Goal: Task Accomplishment & Management: Complete application form

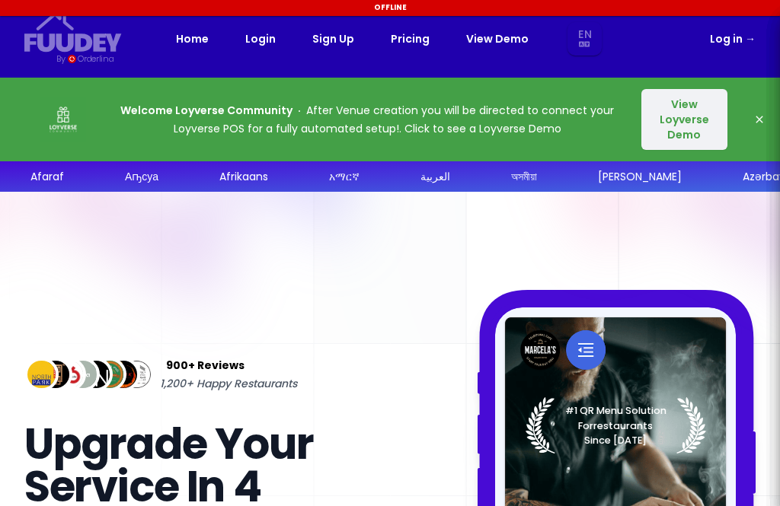
select select "en"
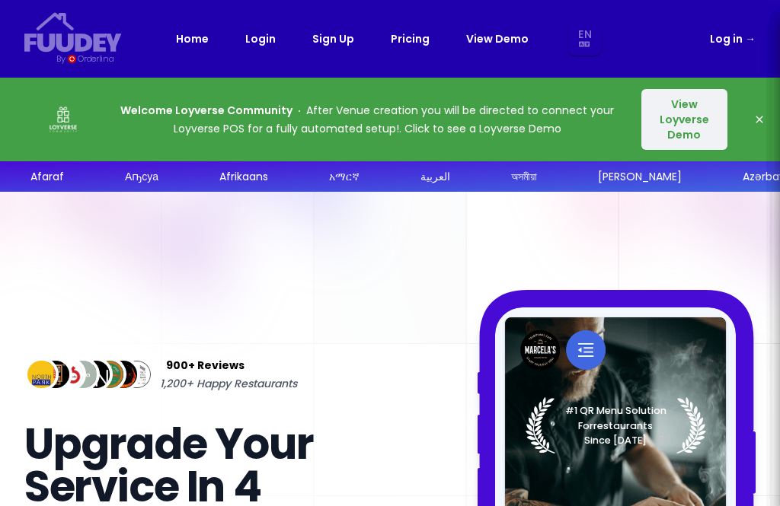
click at [757, 123] on icon "button" at bounding box center [759, 119] width 12 height 12
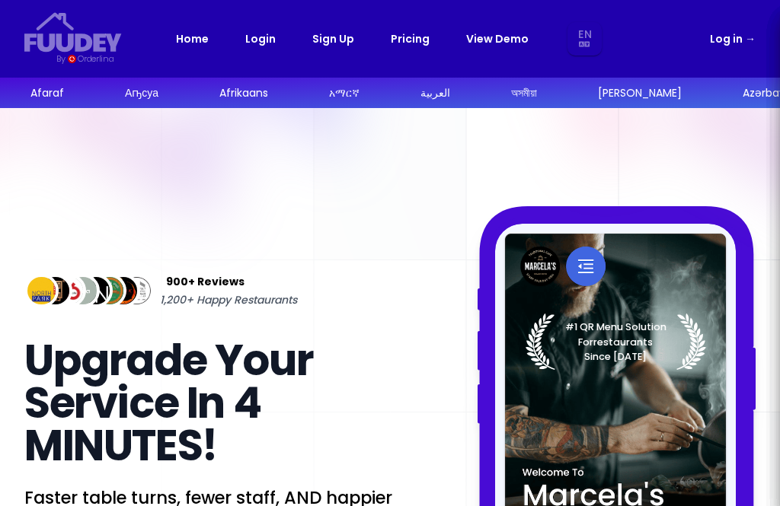
select select "en"
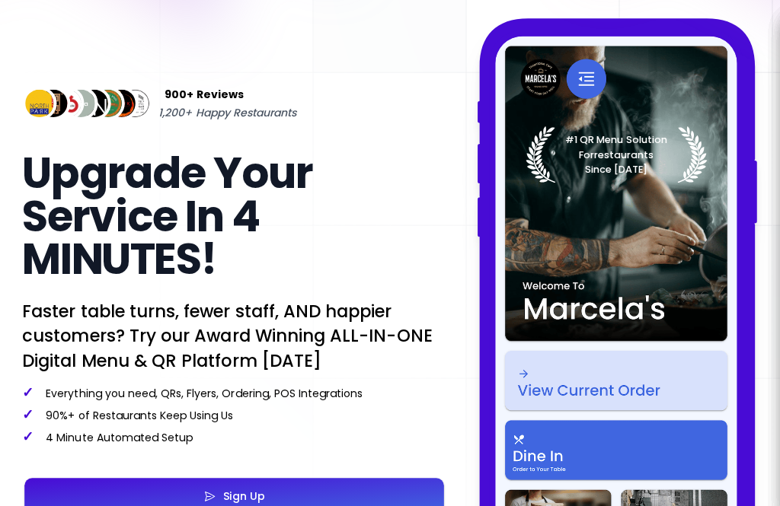
scroll to position [136, 0]
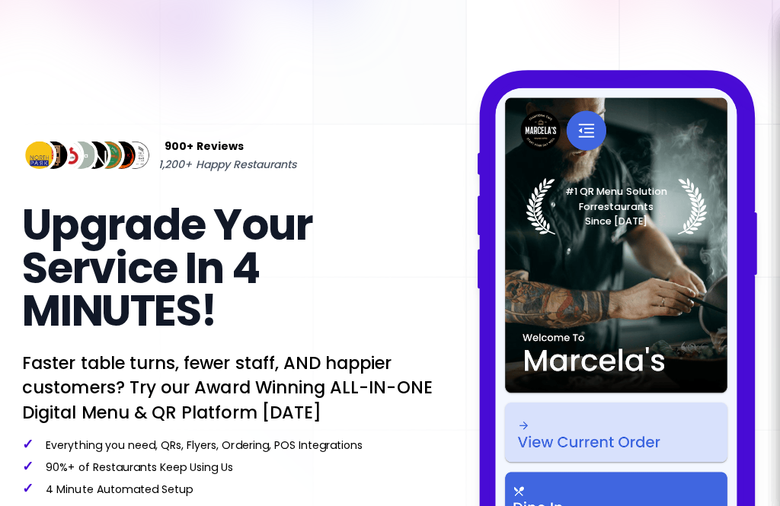
select select "en"
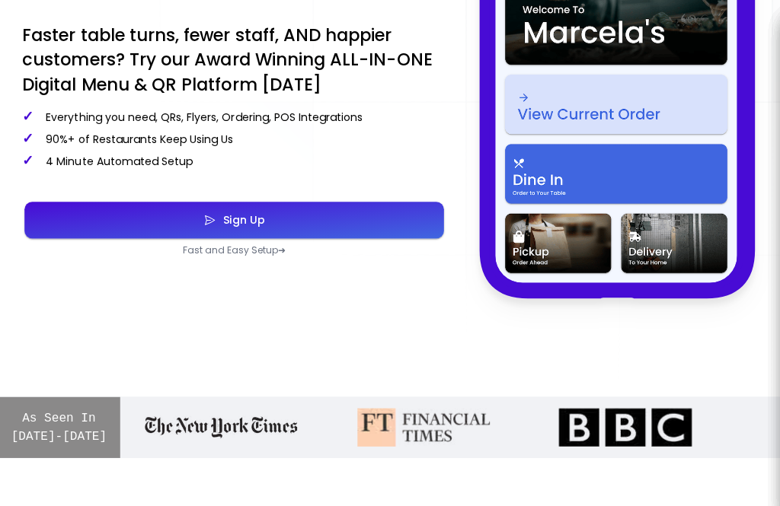
scroll to position [371, 0]
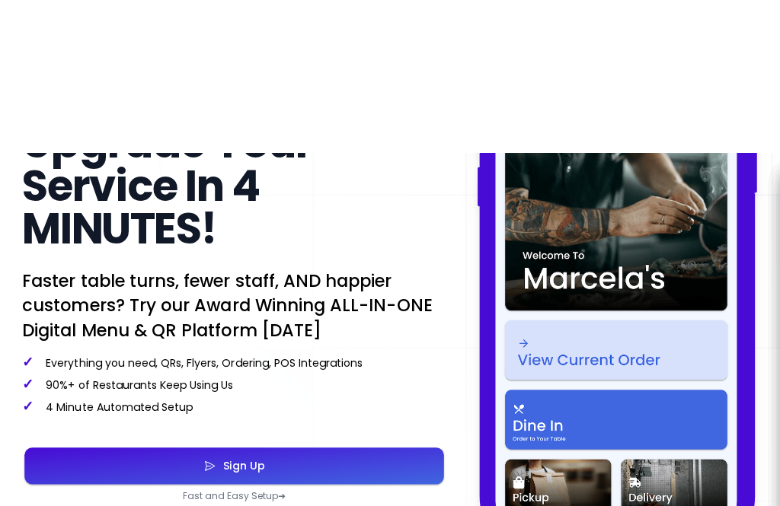
select select "en"
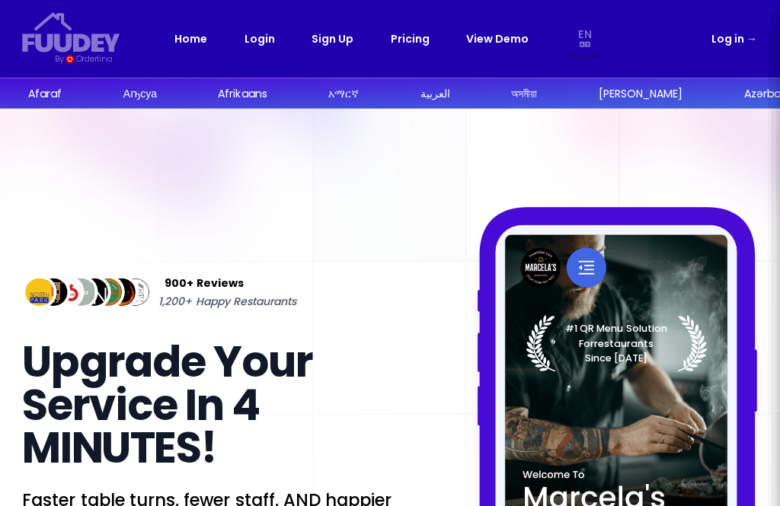
click at [332, 24] on div "Home Login Sign Up Pricing View Demo En Aa Ab Af Am Ar As Ay Az Ba Be Bg Bh Bi …" at bounding box center [390, 39] width 428 height 34
click at [328, 32] on link "Sign Up" at bounding box center [333, 39] width 42 height 18
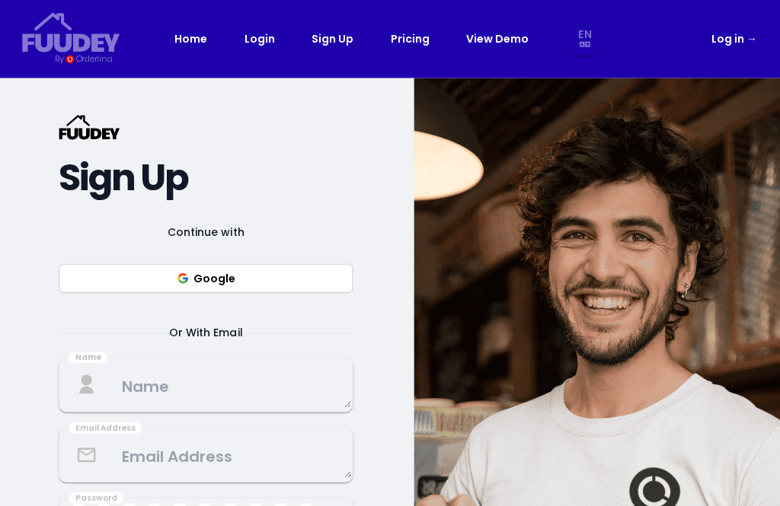
select select "en"
click at [324, 37] on link "Sign Up" at bounding box center [333, 39] width 42 height 18
select select "en"
click at [136, 381] on textarea at bounding box center [206, 383] width 289 height 45
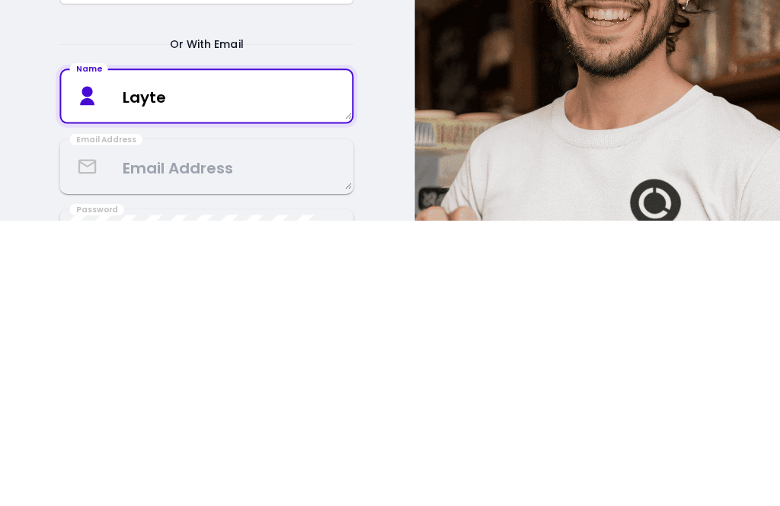
click at [434, 190] on img at bounding box center [596, 413] width 365 height 671
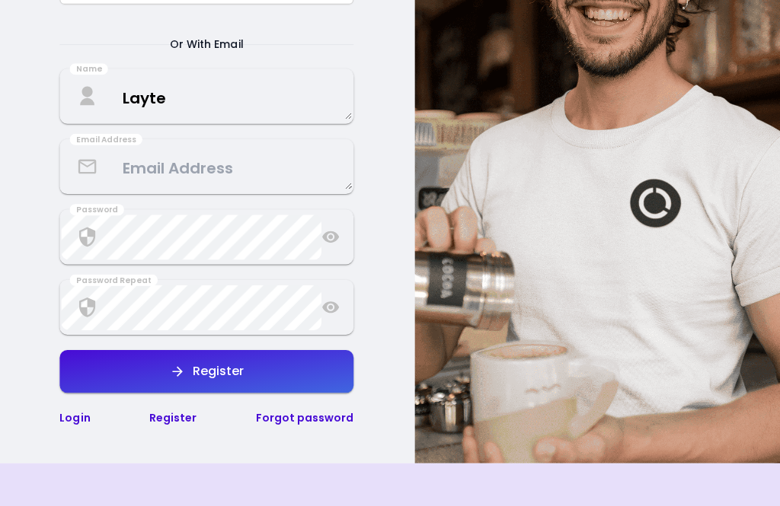
click at [207, 96] on textarea "Layte" at bounding box center [206, 98] width 289 height 45
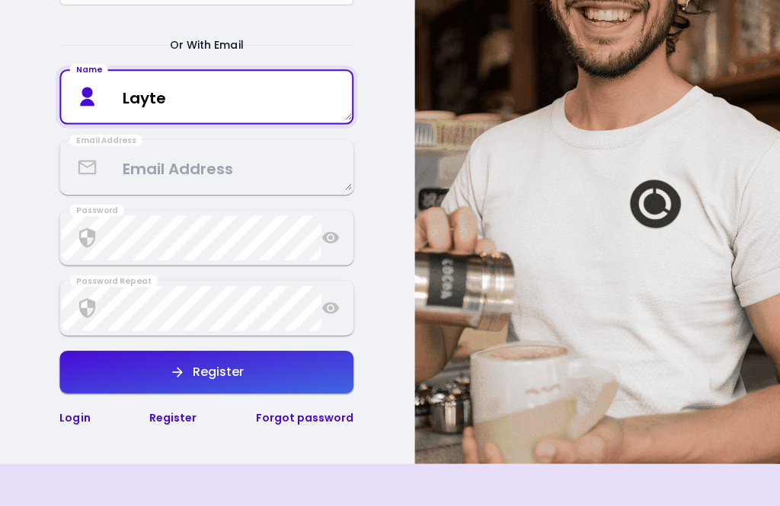
type textarea "Layten"
select select "en"
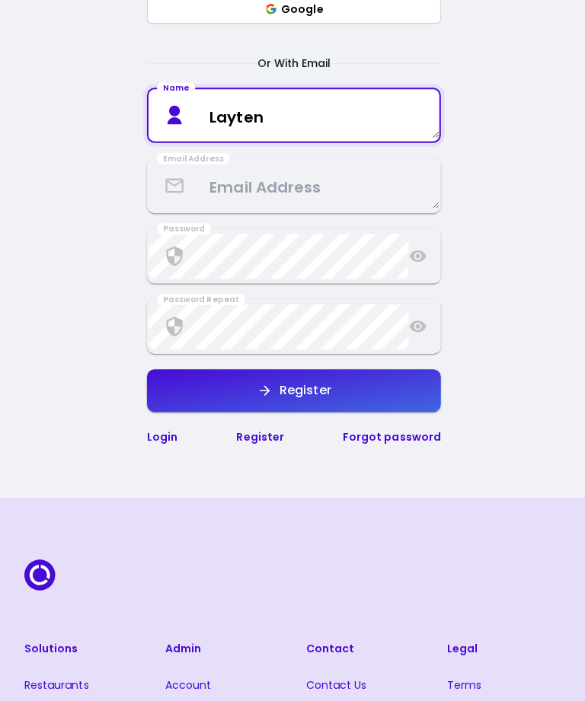
select select "en"
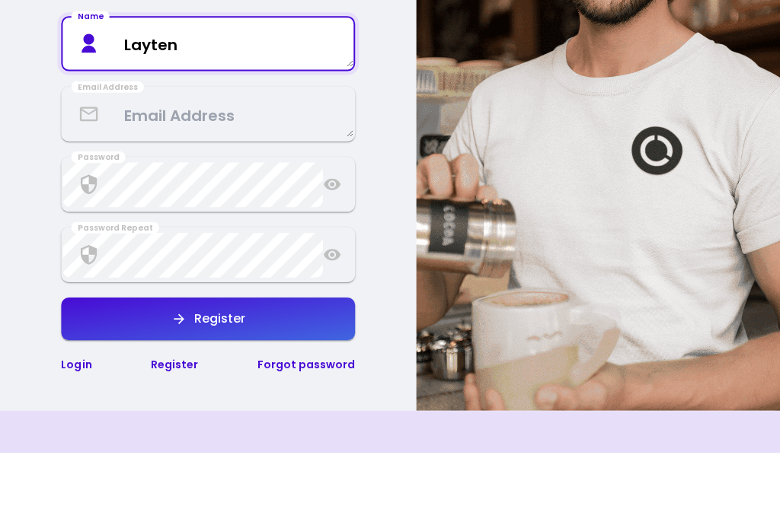
type textarea "Layten"
click at [147, 148] on textarea at bounding box center [206, 170] width 289 height 45
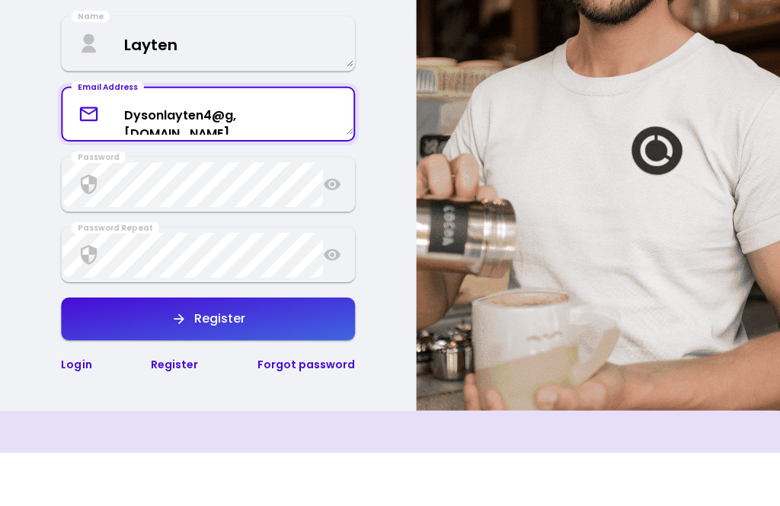
type textarea "Dysonlayten4@g,[DOMAIN_NAME]"
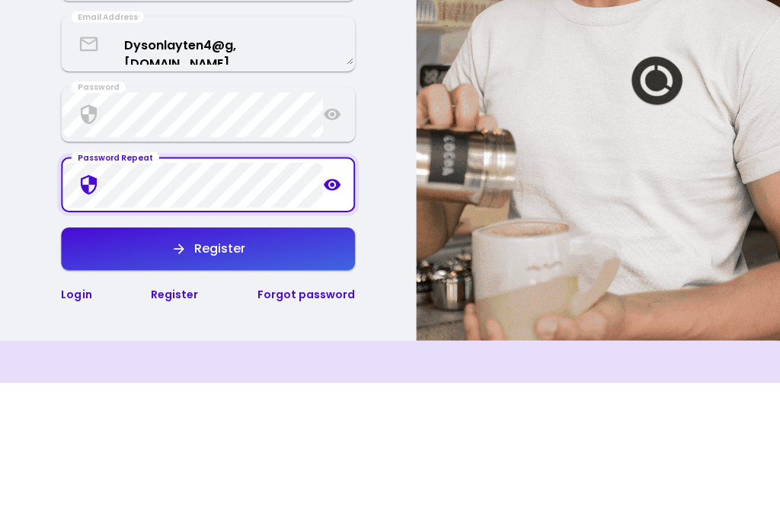
click at [139, 352] on button "Register" at bounding box center [207, 373] width 292 height 43
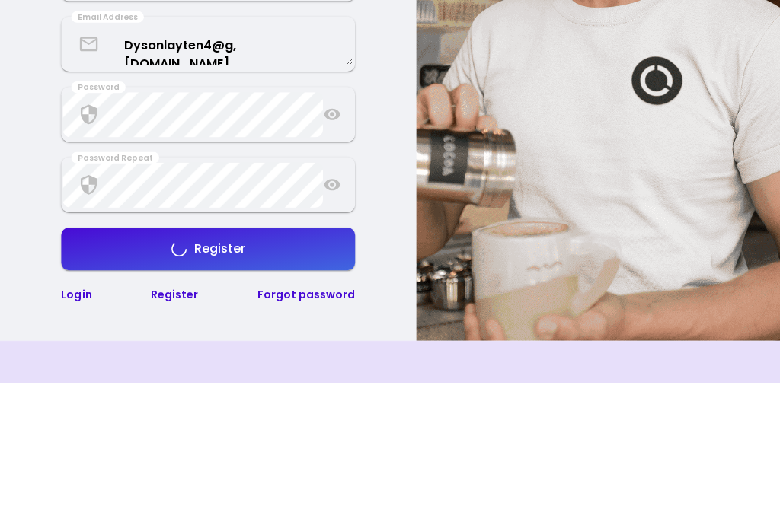
scroll to position [409, 0]
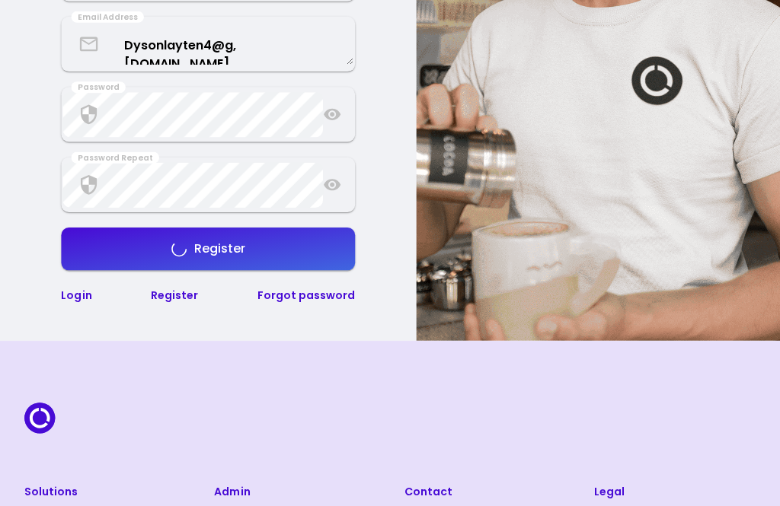
select select "en"
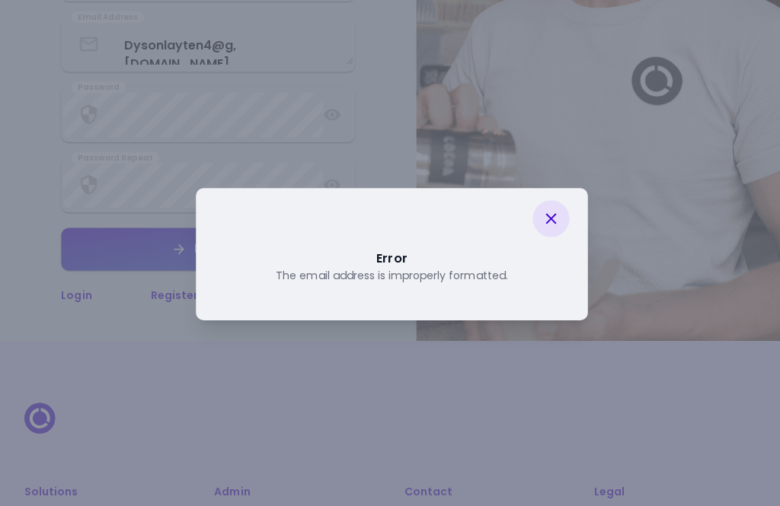
click at [543, 227] on icon at bounding box center [548, 218] width 18 height 18
select select "en"
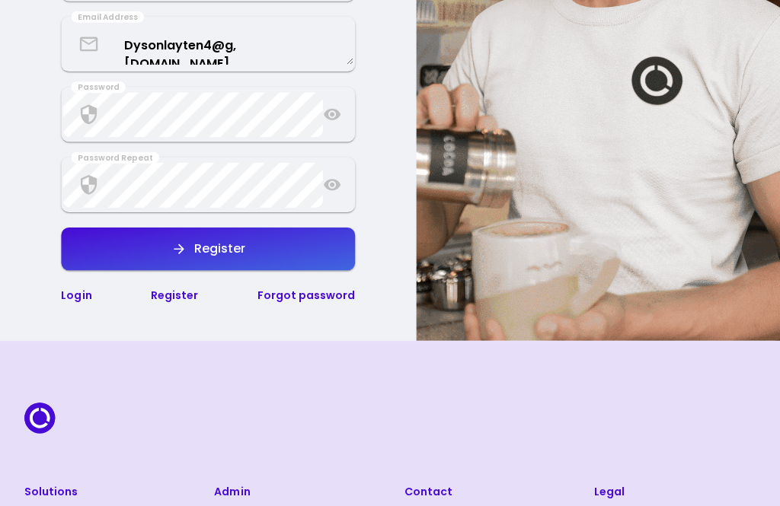
click at [238, 46] on textarea "Dysonlayten4@g,[DOMAIN_NAME]" at bounding box center [206, 44] width 289 height 40
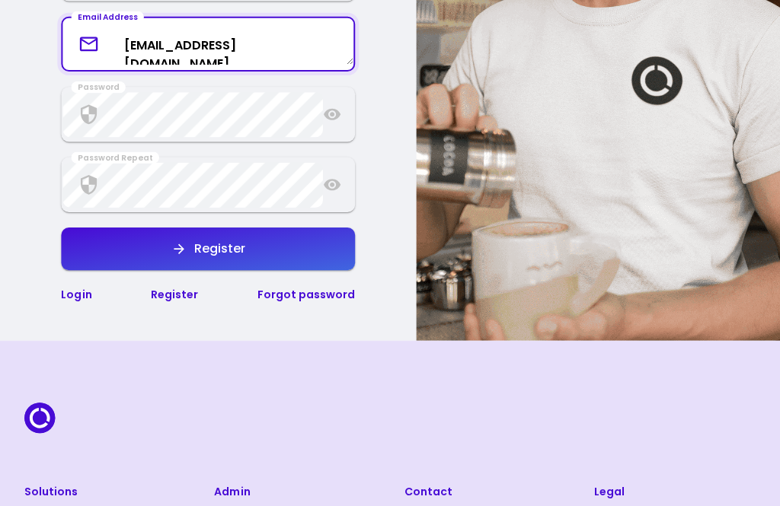
type textarea "[EMAIL_ADDRESS][DOMAIN_NAME]"
click at [121, 236] on button "Register" at bounding box center [207, 248] width 292 height 43
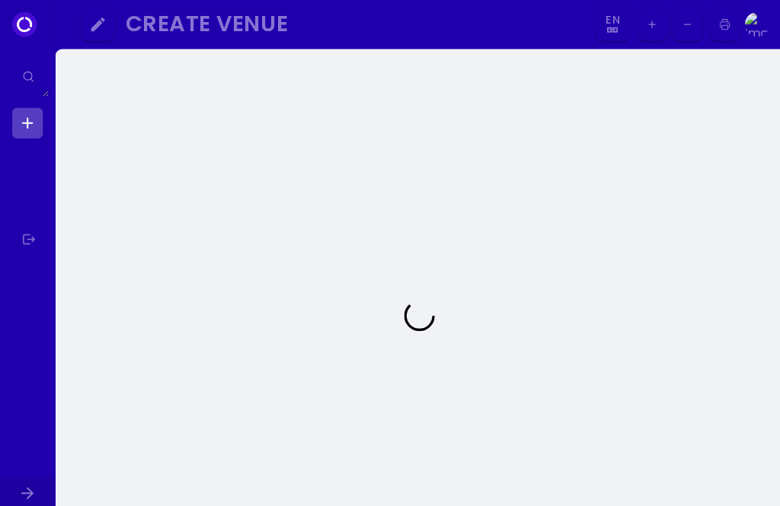
select select "en"
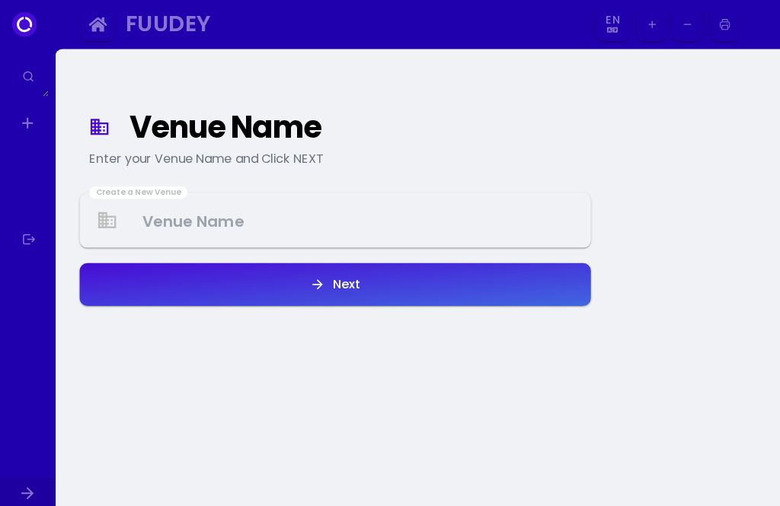
select select "en"
click at [487, 218] on Venue at bounding box center [333, 219] width 505 height 45
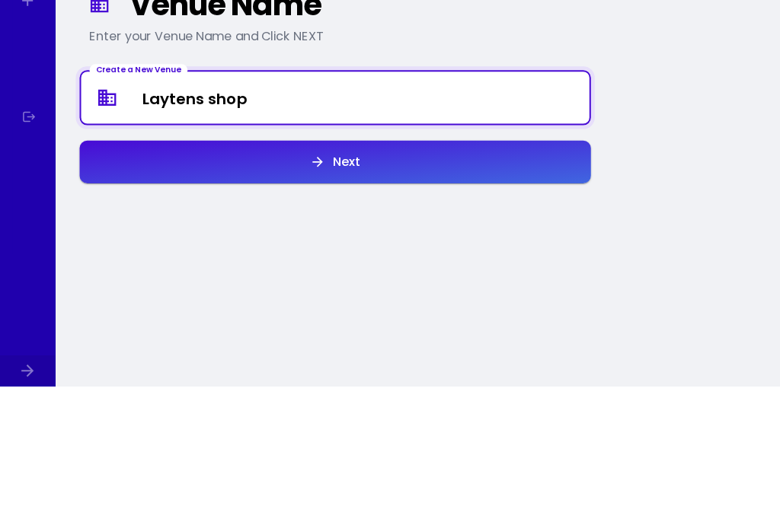
type Venue "Laytens shop"
click at [142, 262] on button "Next" at bounding box center [333, 283] width 509 height 43
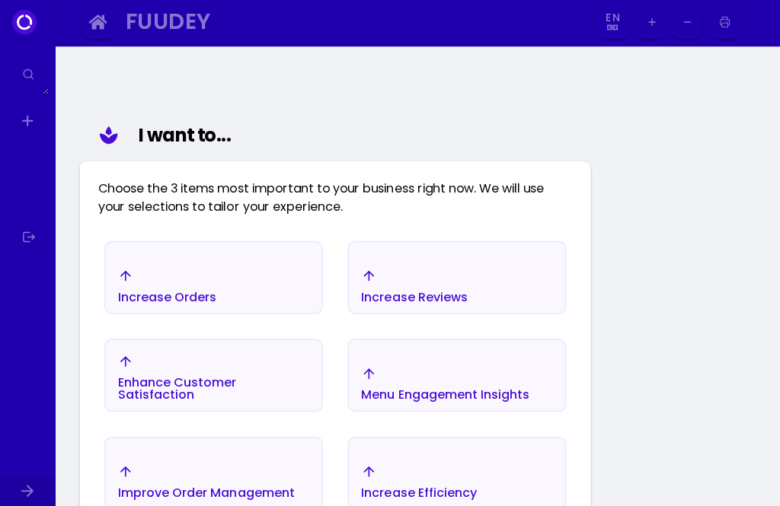
scroll to position [174, 0]
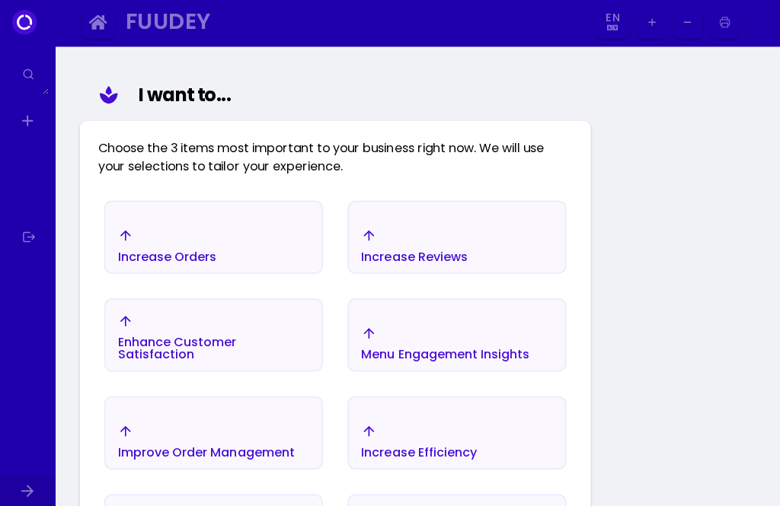
click at [148, 234] on div "Increase Orders" at bounding box center [166, 246] width 98 height 35
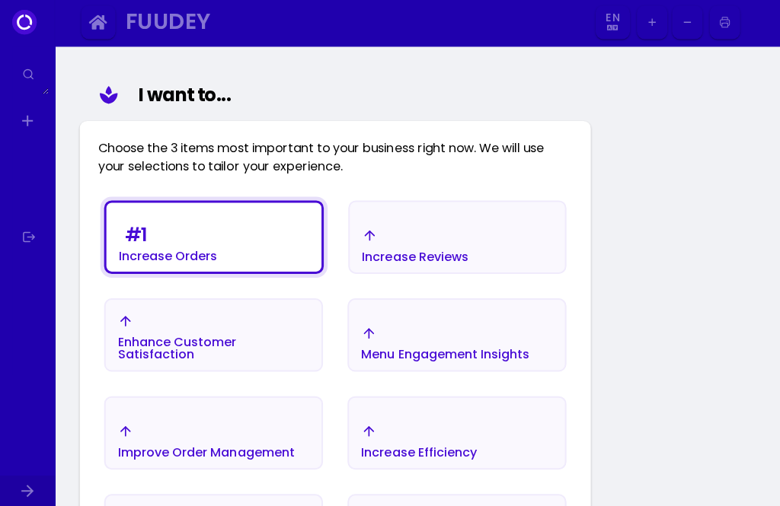
scroll to position [230, 0]
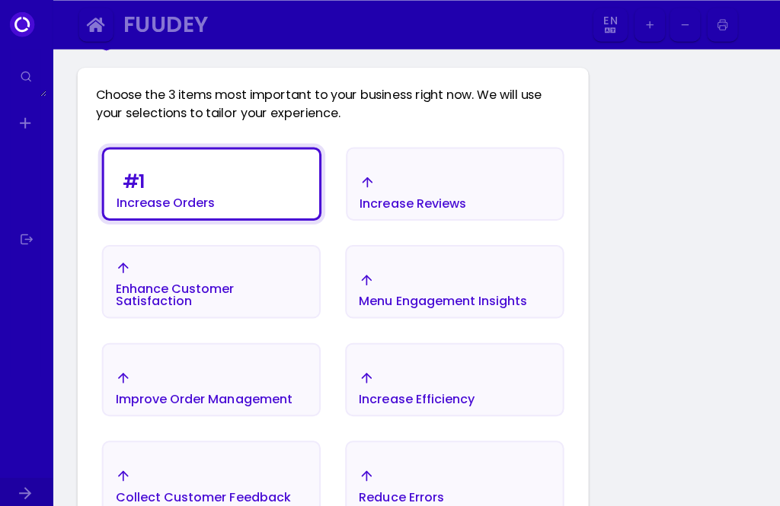
select select "en"
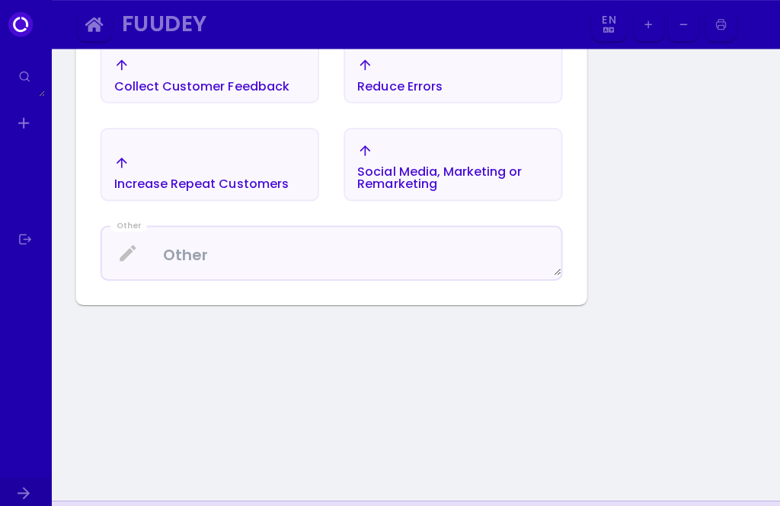
scroll to position [632, 2]
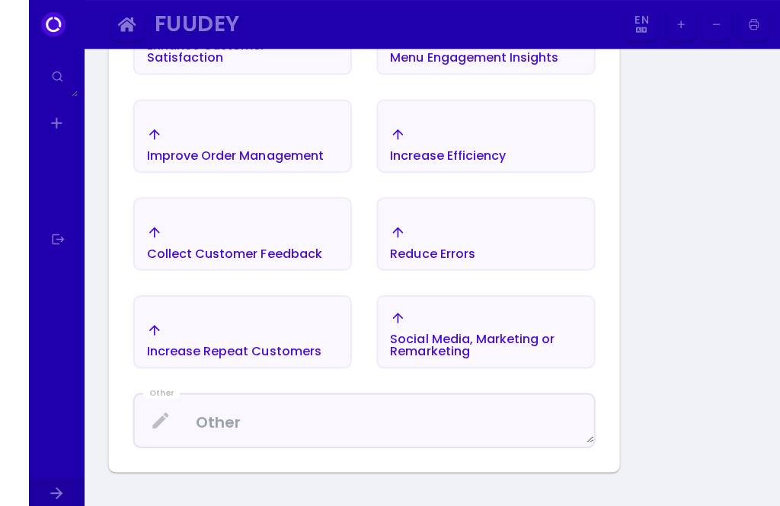
select select "en"
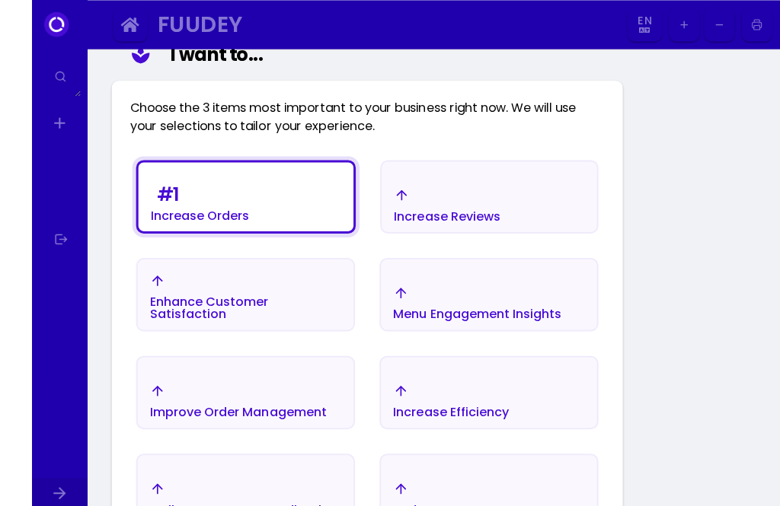
select select "en"
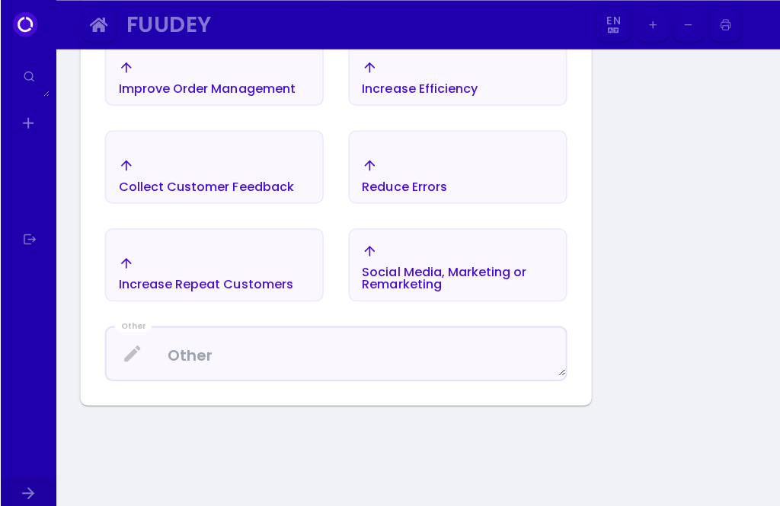
scroll to position [486, 0]
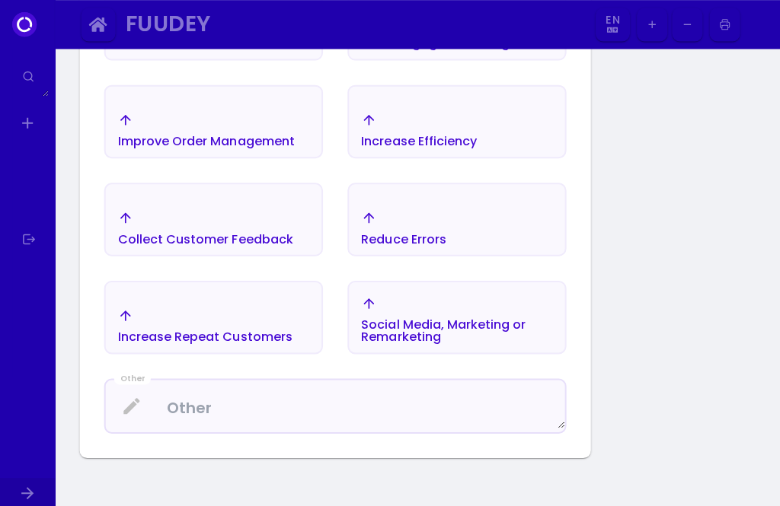
select select "en"
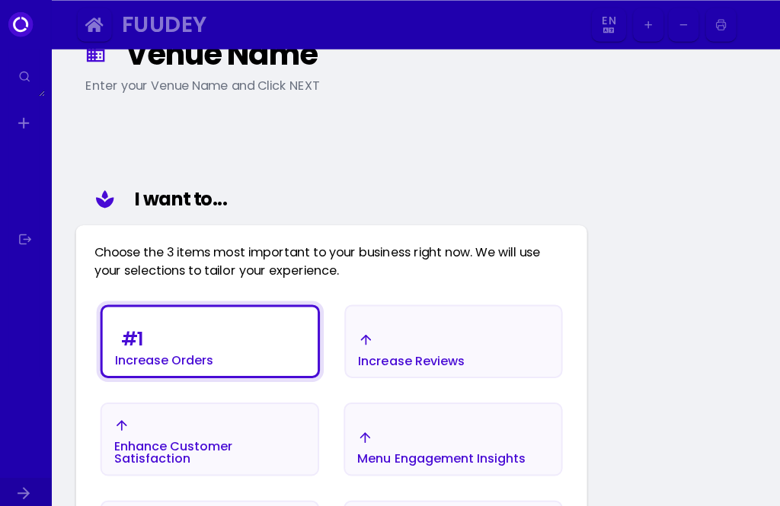
scroll to position [0, 1]
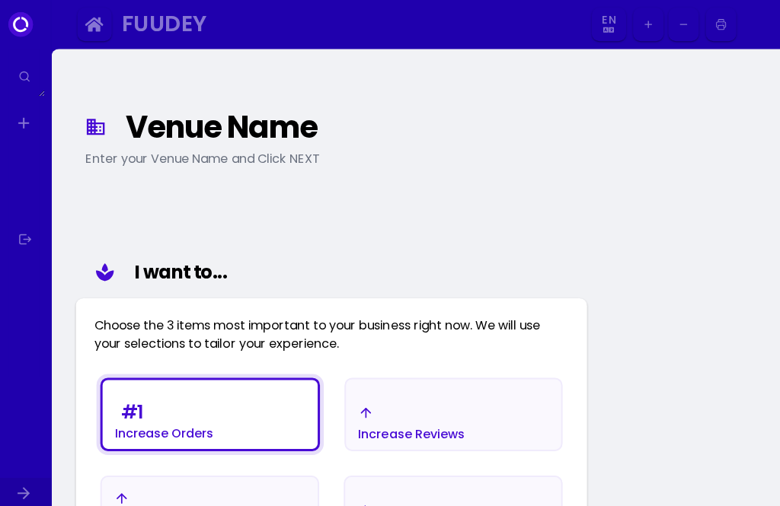
select select "en"
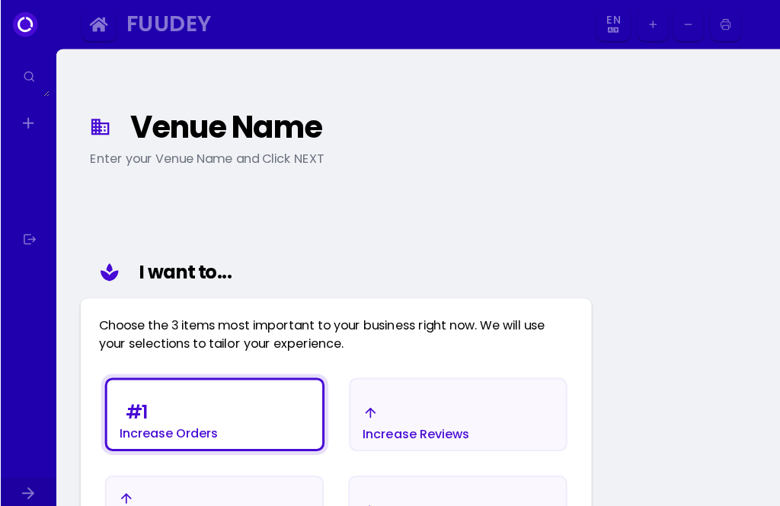
select select "en"
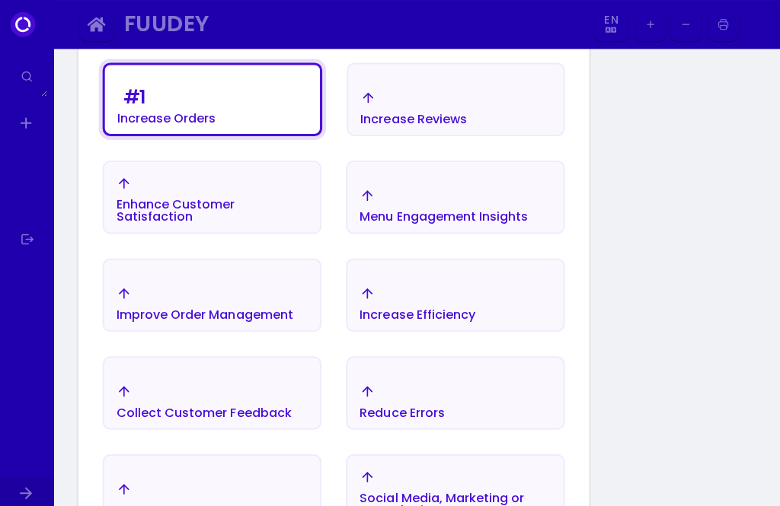
scroll to position [315, 0]
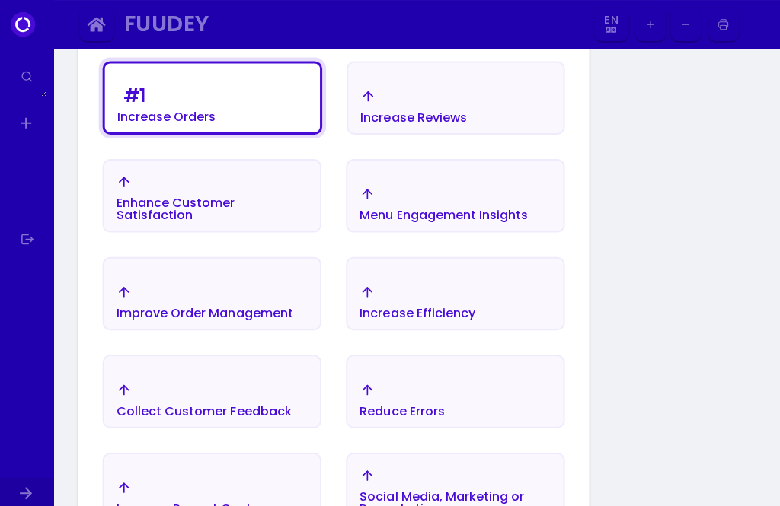
click at [512, 110] on div "Increase Reviews" at bounding box center [455, 105] width 214 height 53
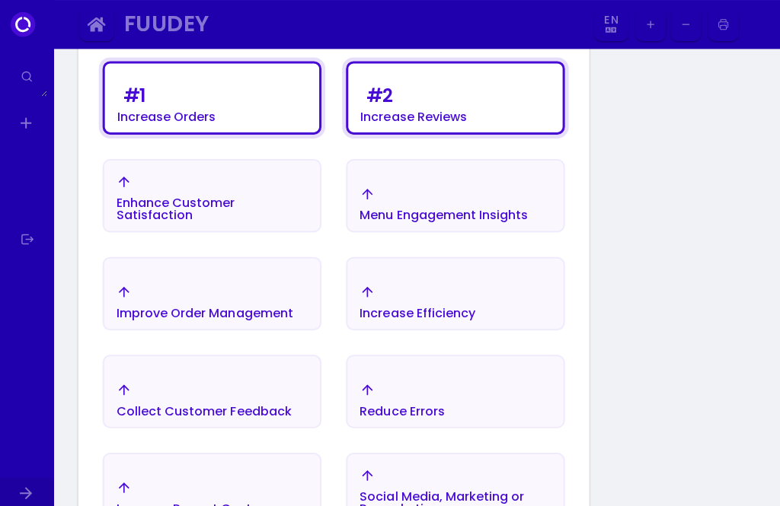
click at [488, 383] on div "Reduce Errors" at bounding box center [454, 398] width 215 height 53
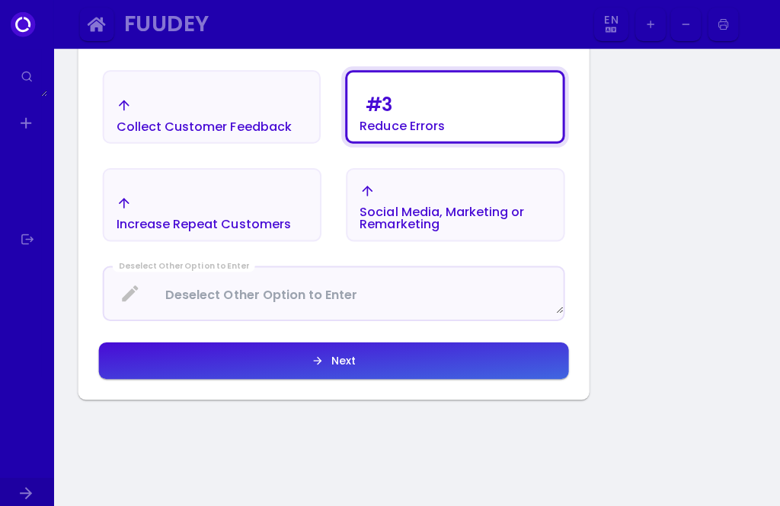
scroll to position [606, 0]
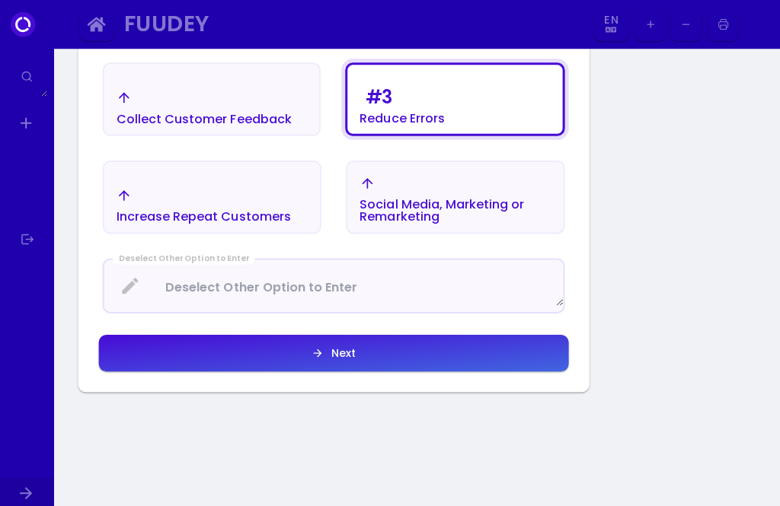
click at [513, 367] on button "Next" at bounding box center [333, 351] width 467 height 37
